Goal: Task Accomplishment & Management: Manage account settings

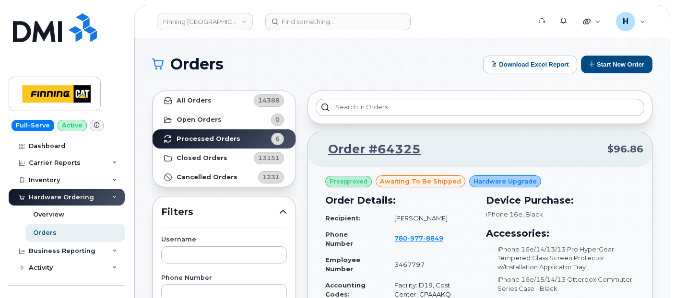
scroll to position [799, 0]
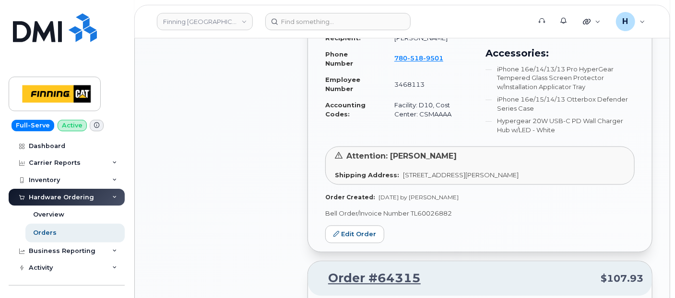
click at [58, 244] on div "Business Reporting" at bounding box center [67, 251] width 116 height 17
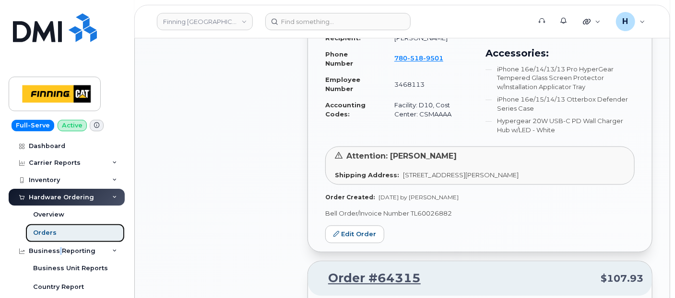
click at [61, 237] on link "Orders" at bounding box center [74, 233] width 99 height 18
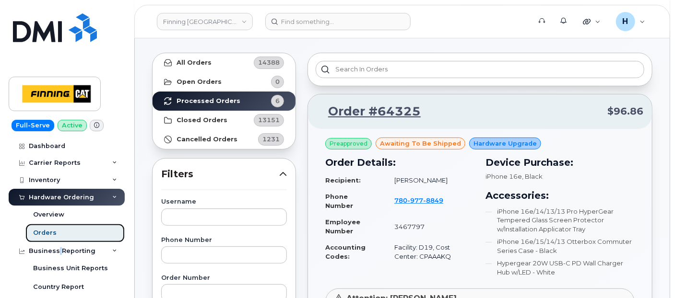
scroll to position [53, 0]
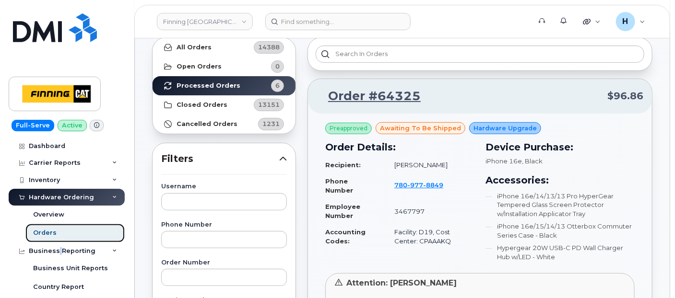
click at [73, 229] on link "Orders" at bounding box center [74, 233] width 99 height 18
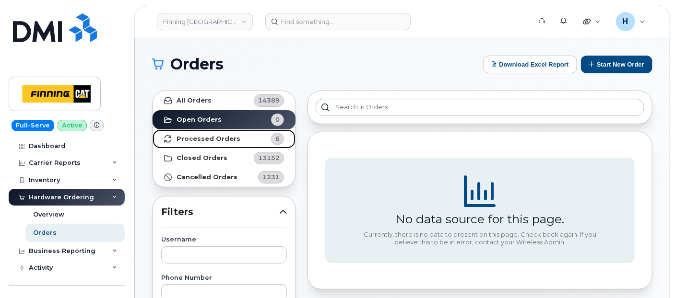
click at [170, 144] on link "Processed Orders 6" at bounding box center [224, 139] width 143 height 19
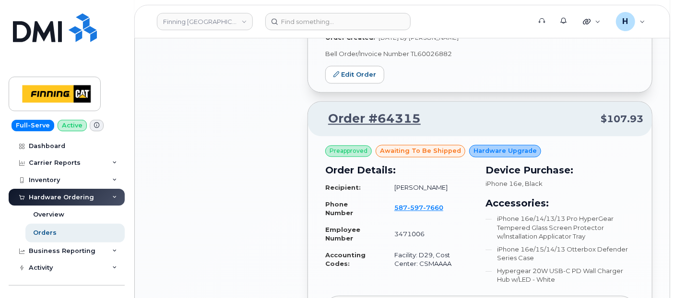
scroll to position [1172, 0]
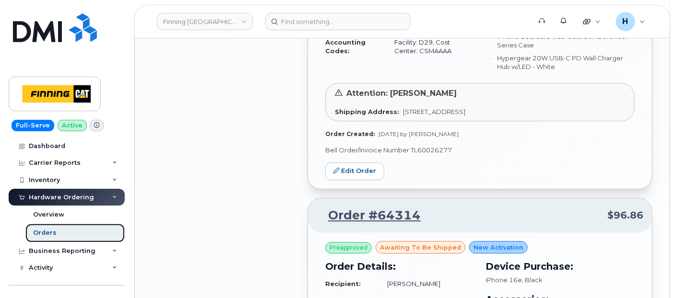
click at [59, 234] on link "Orders" at bounding box center [74, 233] width 99 height 18
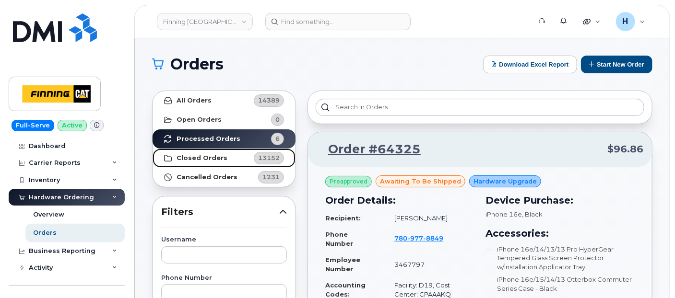
click at [234, 149] on link "Closed Orders 13152" at bounding box center [224, 158] width 143 height 19
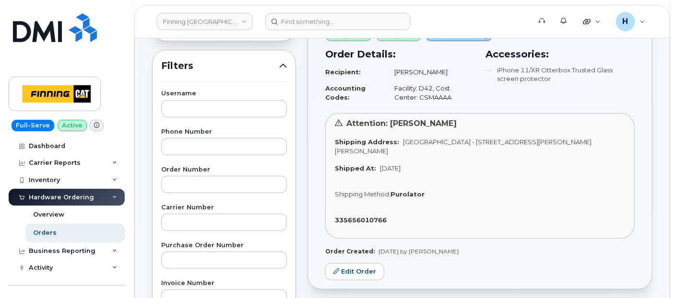
scroll to position [53, 0]
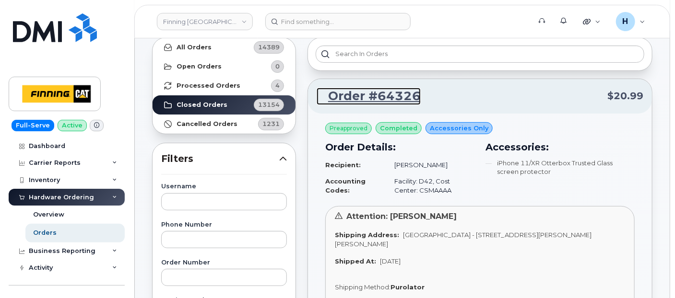
click at [389, 100] on link "Order #64326" at bounding box center [369, 96] width 104 height 17
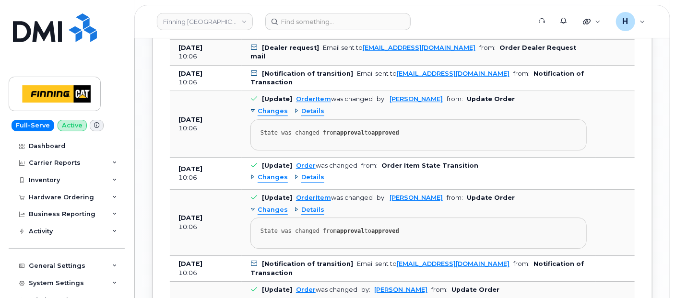
scroll to position [1332, 0]
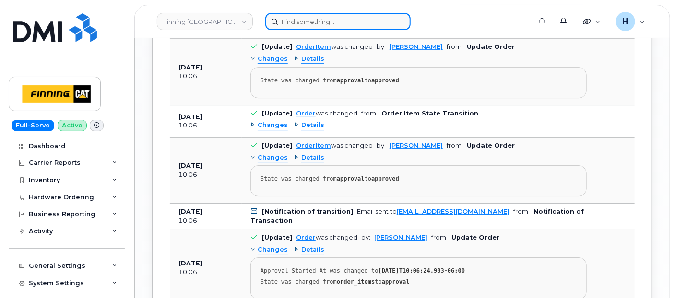
click at [295, 19] on input at bounding box center [337, 21] width 145 height 17
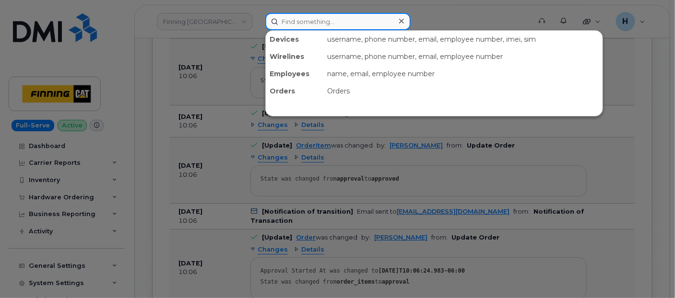
paste input "Mike Marceau"
type input "Mike Marceau"
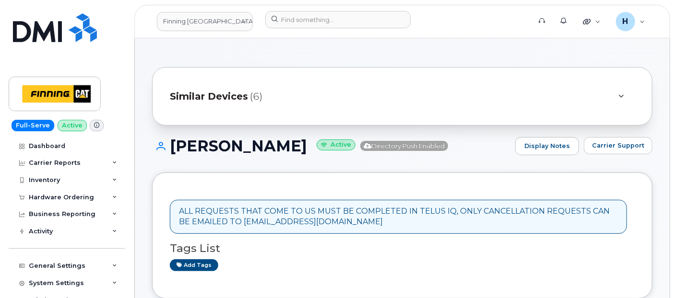
scroll to position [266, 0]
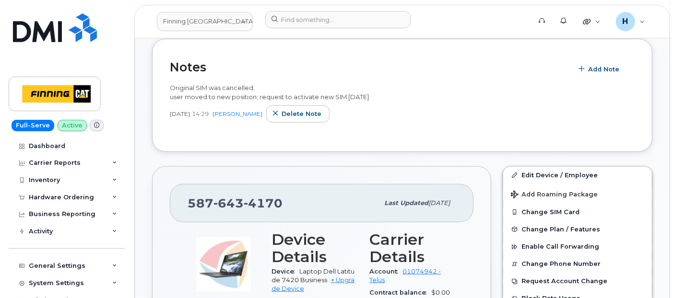
scroll to position [319, 0]
click at [385, 94] on div "Original SIM was cancelled. user moved to new position; request to activate new…" at bounding box center [402, 92] width 465 height 18
click at [60, 200] on div "Hardware Ordering" at bounding box center [61, 198] width 65 height 8
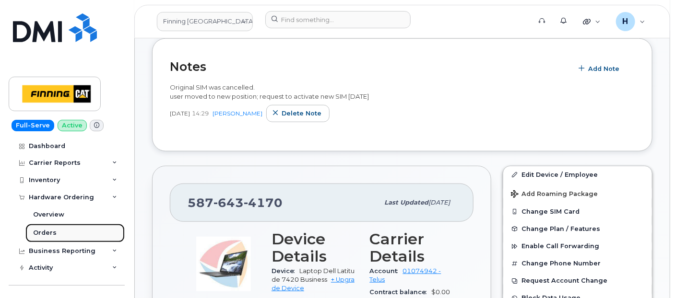
click at [47, 232] on div "Orders" at bounding box center [45, 233] width 24 height 9
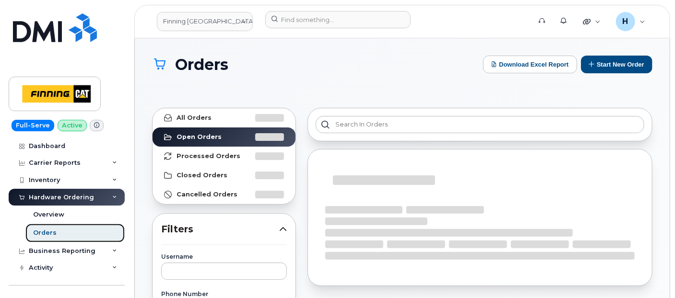
click at [47, 232] on div "Orders" at bounding box center [45, 233] width 24 height 9
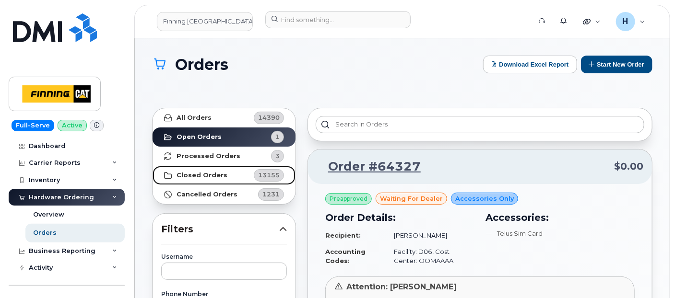
click at [224, 174] on link "Closed Orders 13155" at bounding box center [224, 175] width 143 height 19
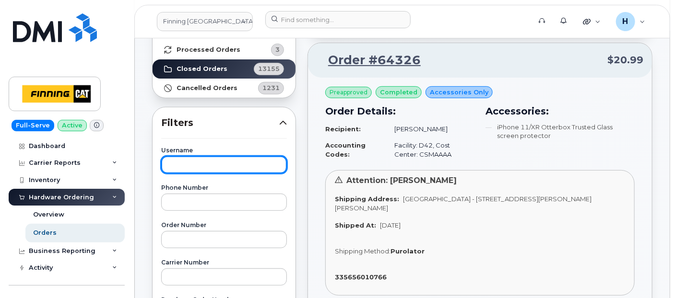
click at [190, 163] on input "text" at bounding box center [224, 164] width 126 height 17
paste input "[PERSON_NAME]"
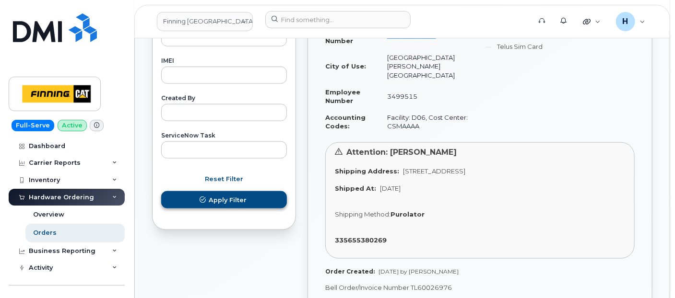
type input "[PERSON_NAME]"
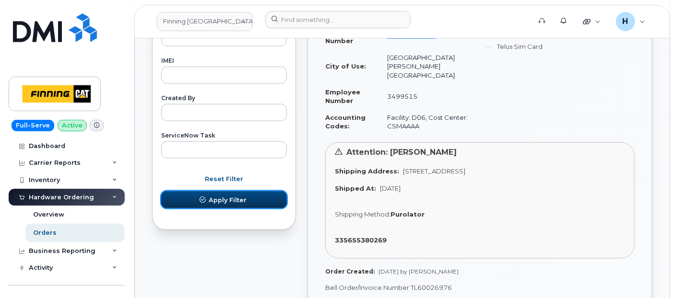
click at [191, 204] on button "Apply Filter" at bounding box center [224, 199] width 126 height 17
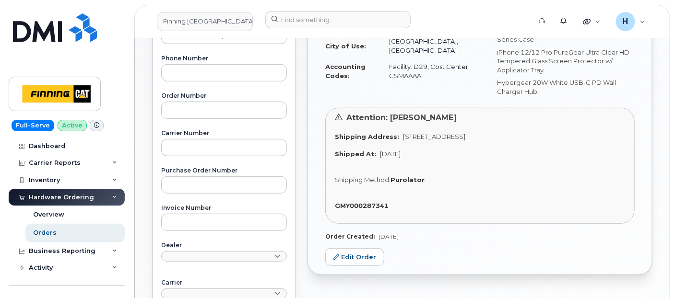
scroll to position [85, 0]
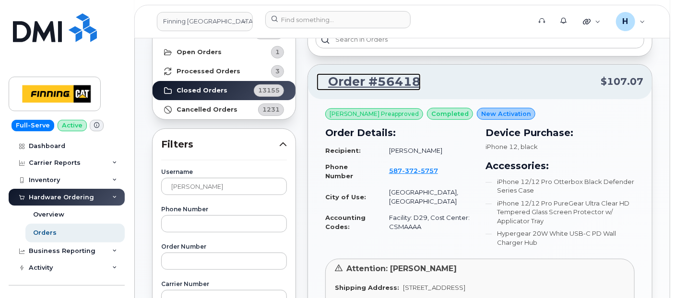
click at [357, 83] on link "Order #56418" at bounding box center [369, 81] width 104 height 17
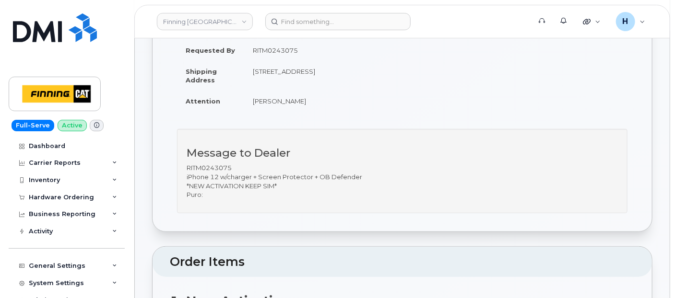
scroll to position [160, 0]
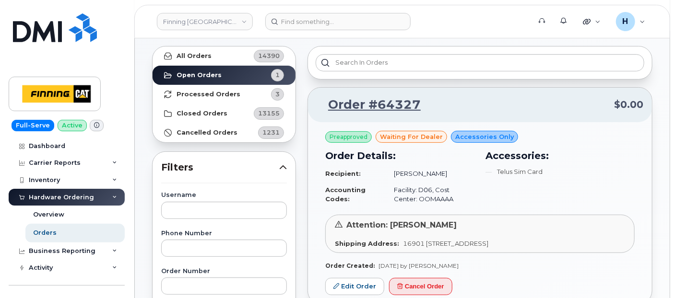
scroll to position [106, 0]
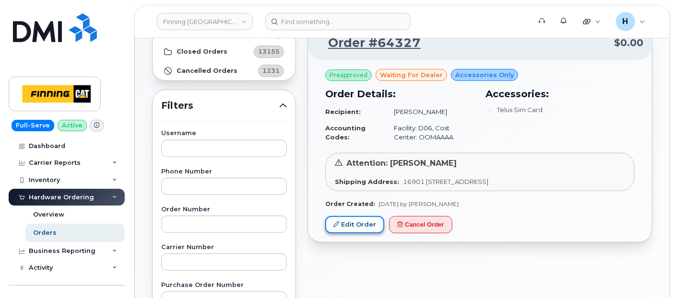
click at [365, 222] on link "Edit Order" at bounding box center [354, 225] width 59 height 18
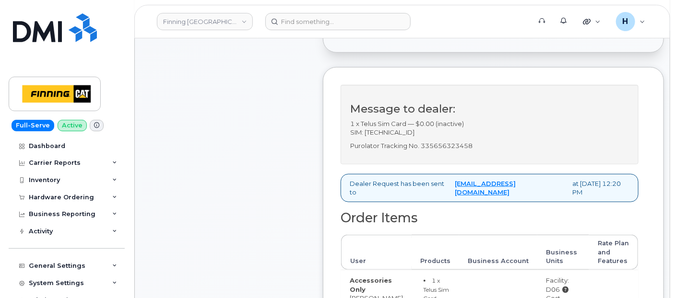
scroll to position [266, 0]
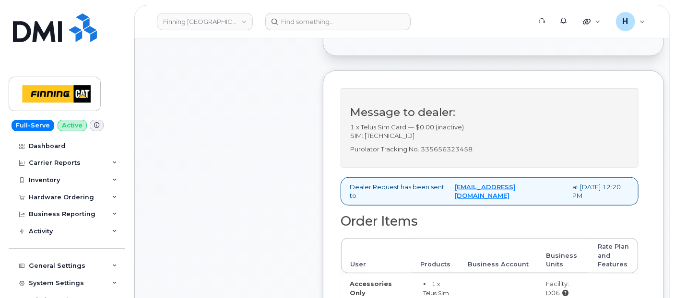
drag, startPoint x: 421, startPoint y: 63, endPoint x: 455, endPoint y: 63, distance: 33.6
click at [455, 38] on td "[PERSON_NAME]" at bounding box center [447, 27] width 80 height 21
copy td "[PERSON_NAME]"
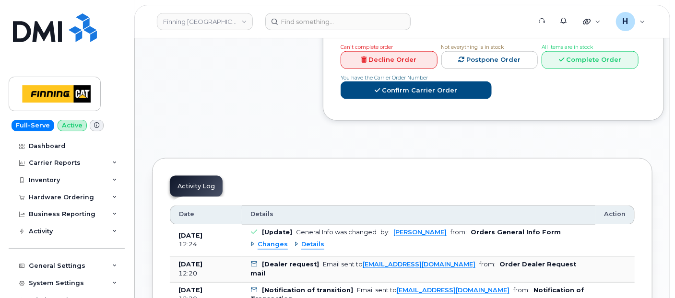
scroll to position [639, 0]
